Goal: Task Accomplishment & Management: Complete application form

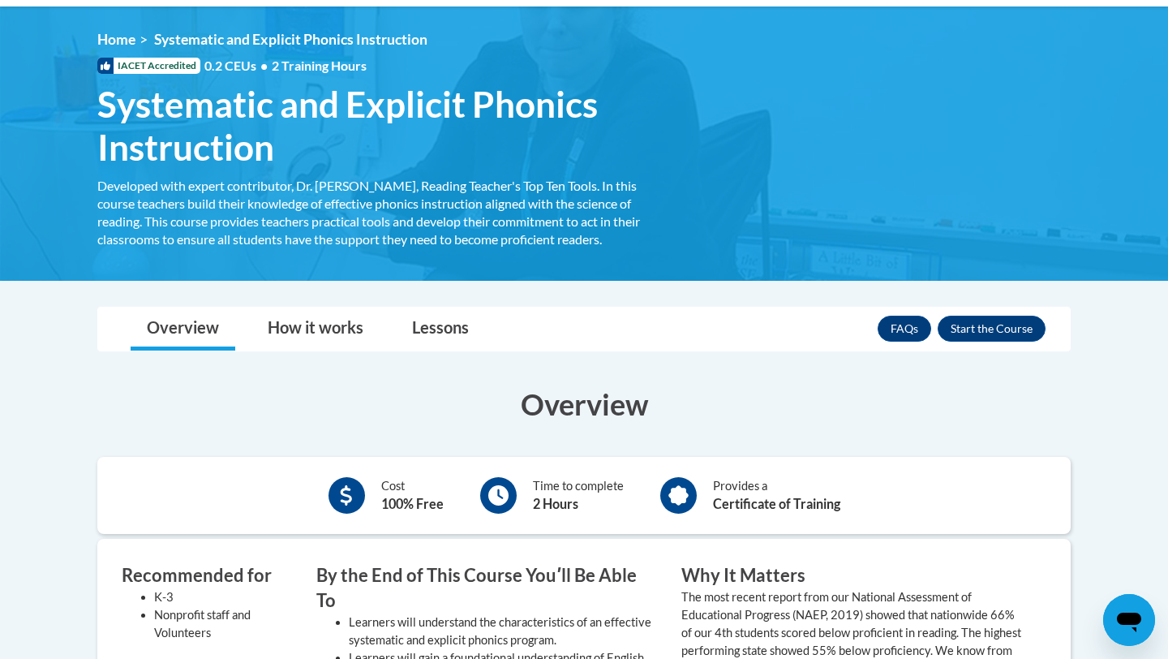
scroll to position [211, 0]
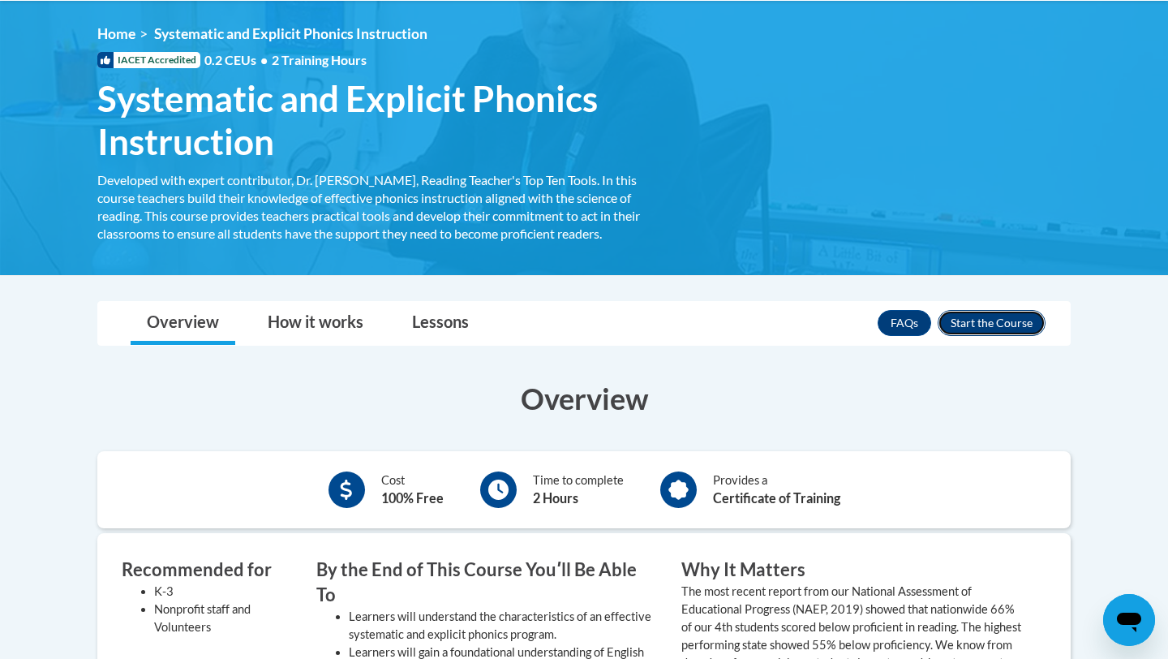
click at [976, 324] on button "Enroll" at bounding box center [992, 323] width 108 height 26
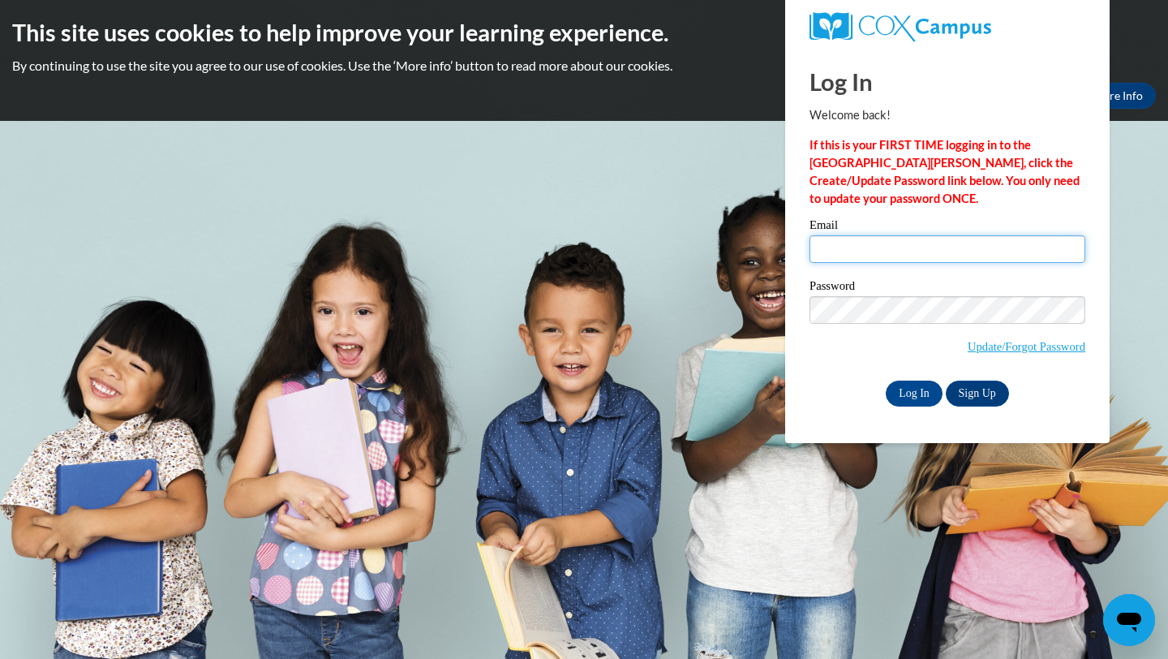
click at [930, 259] on input "Email" at bounding box center [948, 249] width 276 height 28
type input "[EMAIL_ADDRESS][DOMAIN_NAME]"
click at [905, 388] on input "Log In" at bounding box center [914, 393] width 57 height 26
click at [915, 389] on input "Log In" at bounding box center [914, 393] width 57 height 26
